Goal: Transaction & Acquisition: Download file/media

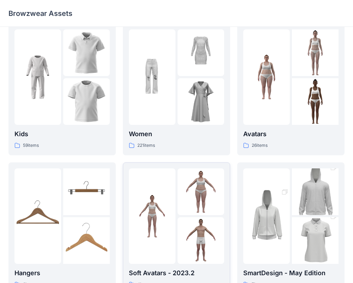
scroll to position [13, 0]
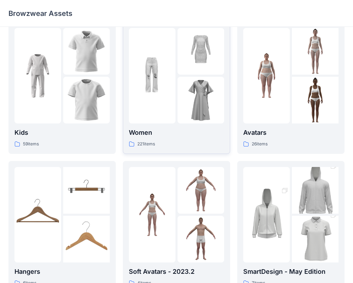
click at [188, 100] on img at bounding box center [201, 100] width 47 height 47
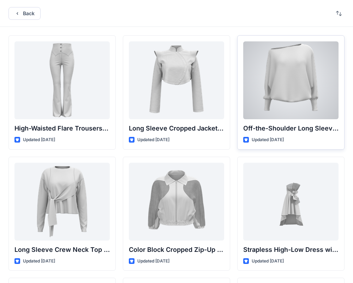
click at [289, 86] on div at bounding box center [290, 80] width 95 height 78
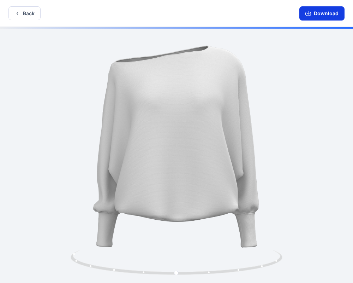
click at [315, 15] on button "Download" at bounding box center [322, 13] width 45 height 14
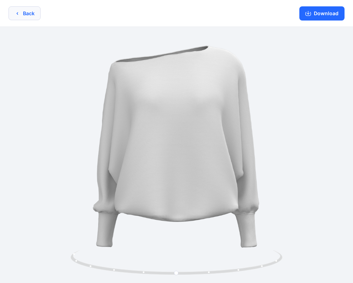
click at [26, 16] on button "Back" at bounding box center [24, 13] width 32 height 14
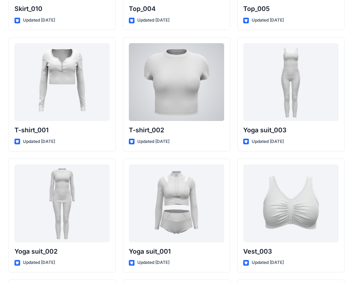
scroll to position [3726, 0]
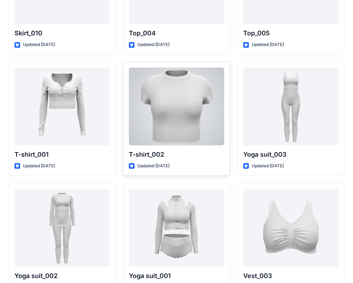
click at [158, 110] on div at bounding box center [176, 106] width 95 height 78
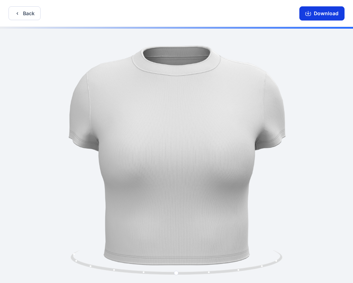
click at [317, 18] on button "Download" at bounding box center [322, 13] width 45 height 14
click at [18, 13] on icon "button" at bounding box center [17, 14] width 6 height 6
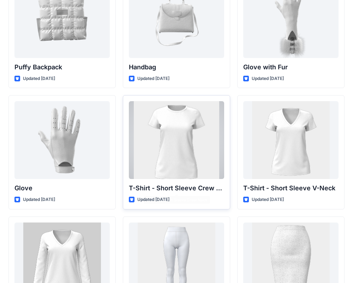
scroll to position [5505, 0]
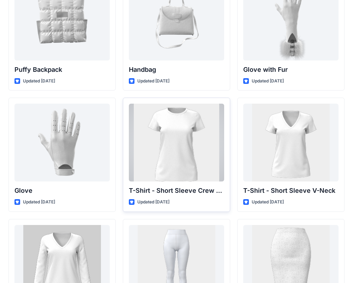
click at [150, 128] on div at bounding box center [176, 143] width 95 height 78
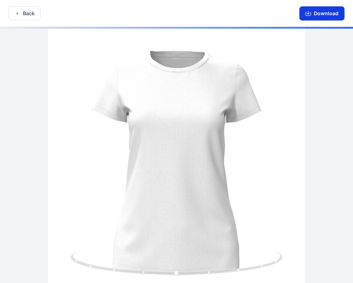
click at [313, 19] on button "Download" at bounding box center [322, 13] width 45 height 14
